Goal: Transaction & Acquisition: Book appointment/travel/reservation

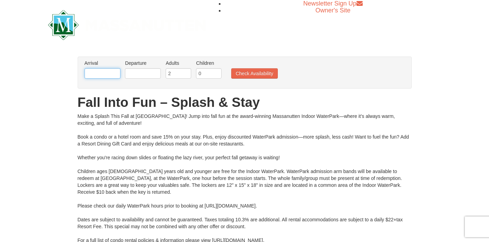
click at [97, 73] on input "text" at bounding box center [102, 73] width 36 height 10
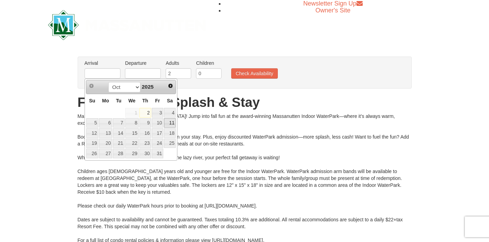
click at [168, 121] on link "11" at bounding box center [170, 123] width 12 height 10
type input "[DATE]"
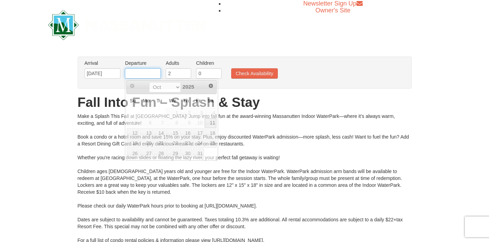
click at [136, 71] on input "text" at bounding box center [143, 73] width 36 height 10
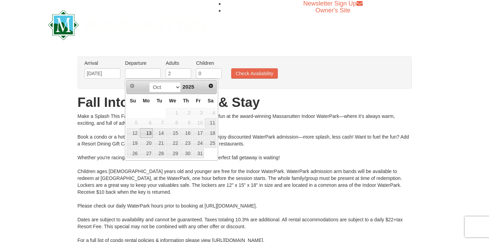
click at [147, 134] on link "13" at bounding box center [146, 133] width 13 height 10
type input "[DATE]"
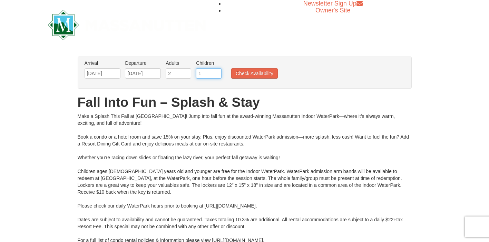
click at [217, 72] on input "1" at bounding box center [209, 73] width 26 height 10
click at [217, 72] on input "2" at bounding box center [209, 73] width 26 height 10
click at [217, 72] on input "3" at bounding box center [209, 73] width 26 height 10
type input "4"
click at [217, 72] on input "4" at bounding box center [209, 73] width 26 height 10
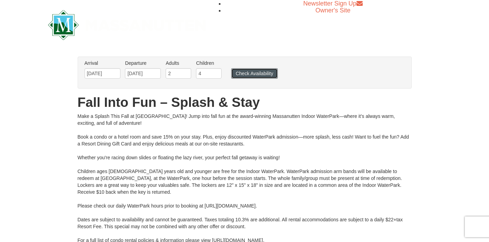
click at [249, 76] on button "Check Availability" at bounding box center [254, 73] width 47 height 10
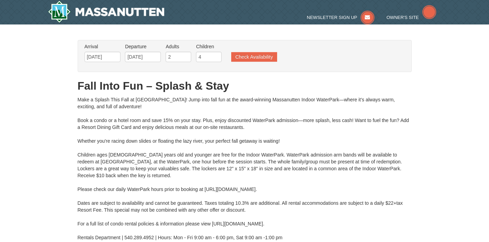
type input "[DATE]"
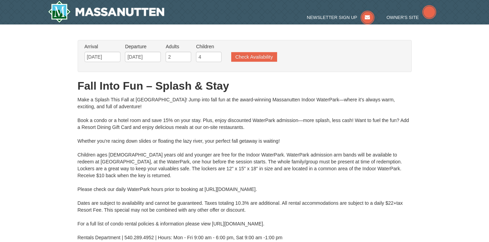
type input "[DATE]"
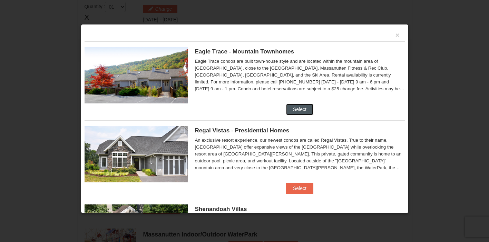
click at [299, 109] on button "Select" at bounding box center [299, 109] width 27 height 11
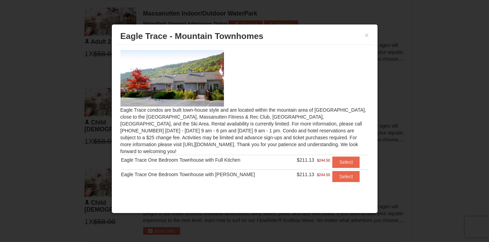
scroll to position [434, 0]
click at [365, 35] on button "×" at bounding box center [366, 35] width 4 height 7
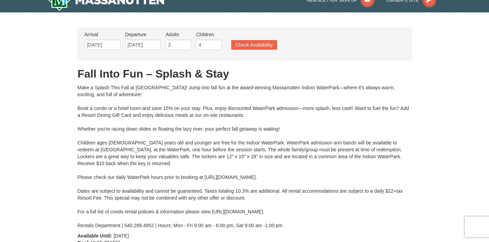
scroll to position [12, 0]
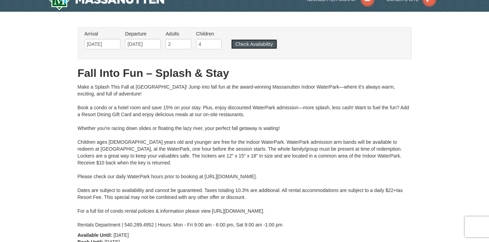
click at [252, 45] on button "Check Availability" at bounding box center [254, 44] width 46 height 10
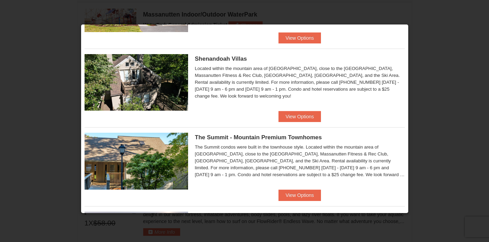
scroll to position [149, 0]
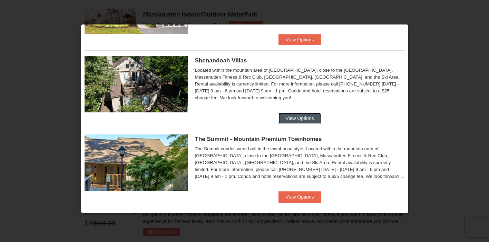
click at [297, 121] on button "View Options" at bounding box center [299, 118] width 42 height 11
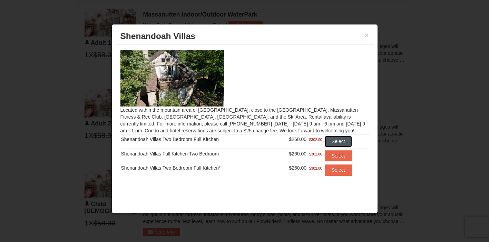
click at [334, 141] on button "Select" at bounding box center [337, 141] width 27 height 11
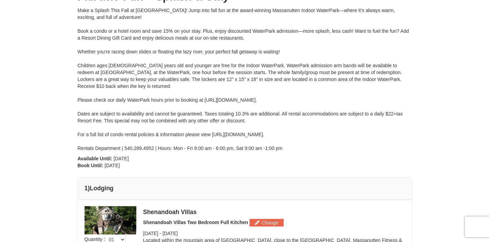
scroll to position [0, 0]
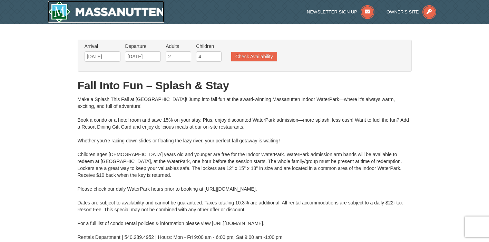
click at [91, 14] on img at bounding box center [106, 12] width 117 height 22
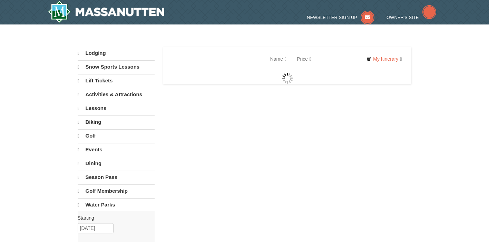
select select "10"
